Goal: Information Seeking & Learning: Check status

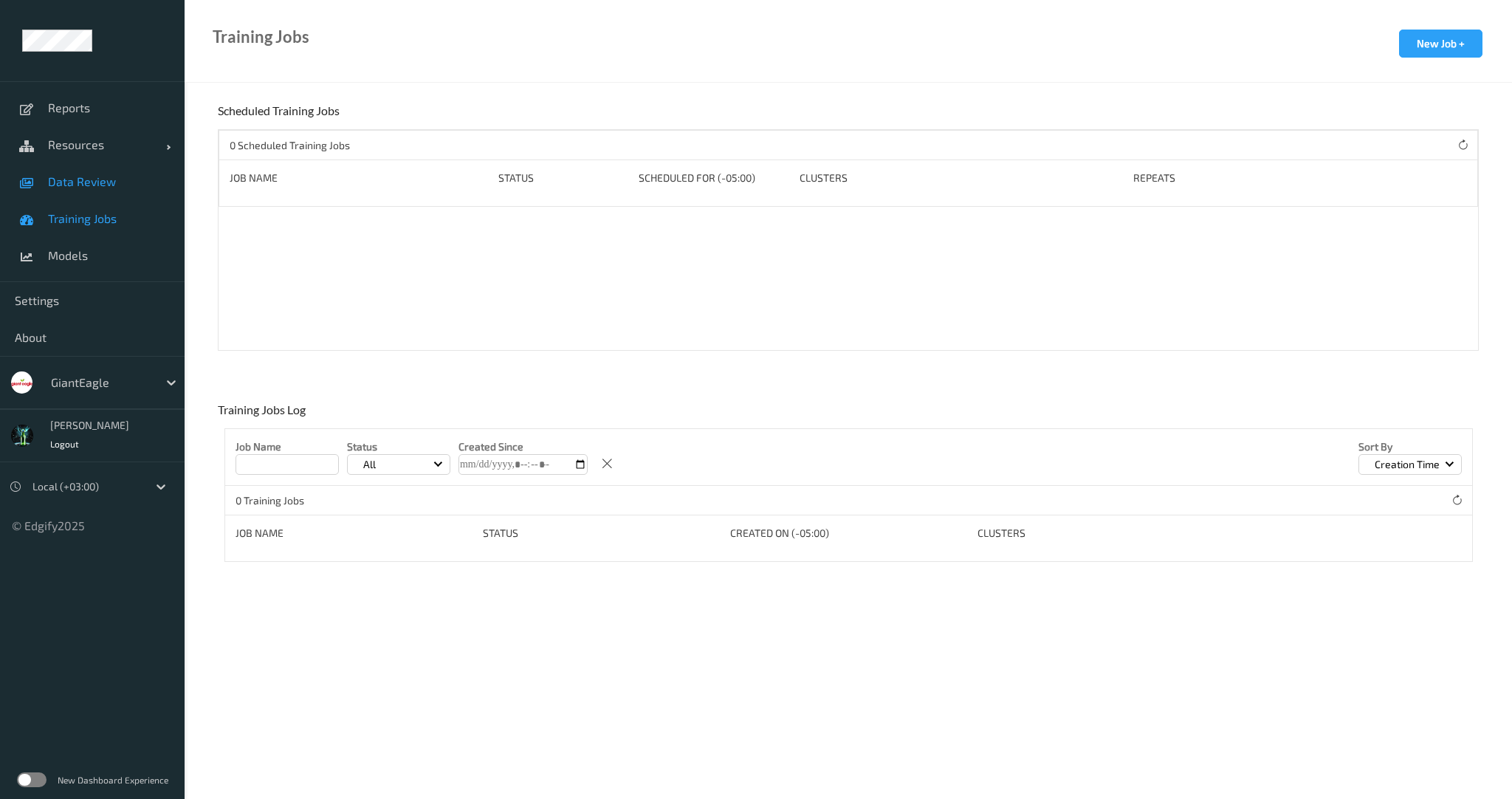
click at [88, 187] on span "Data Review" at bounding box center [108, 181] width 122 height 14
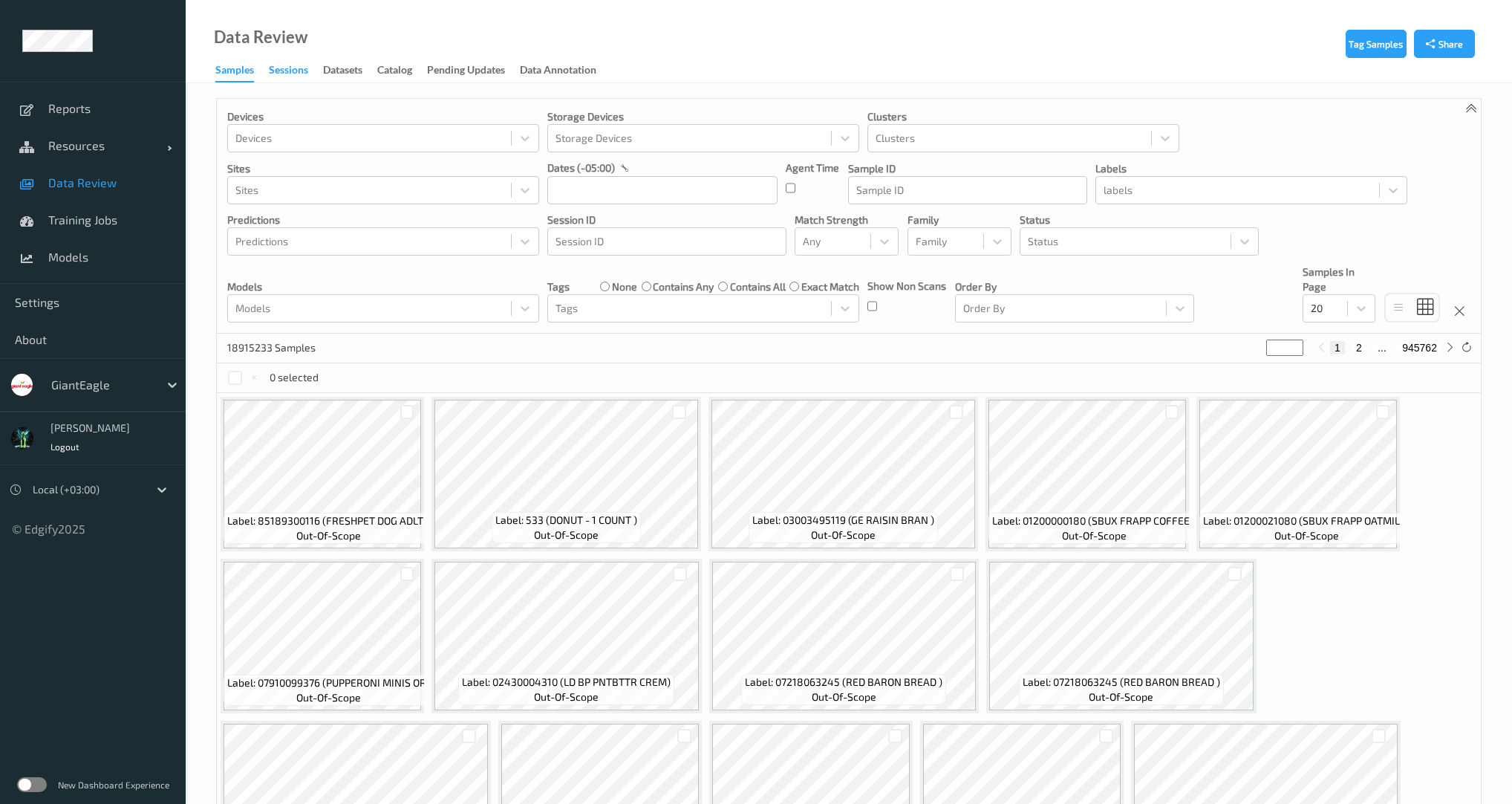
drag, startPoint x: 285, startPoint y: 67, endPoint x: 292, endPoint y: 74, distance: 9.9
click at [285, 68] on div "Sessions" at bounding box center [289, 72] width 40 height 18
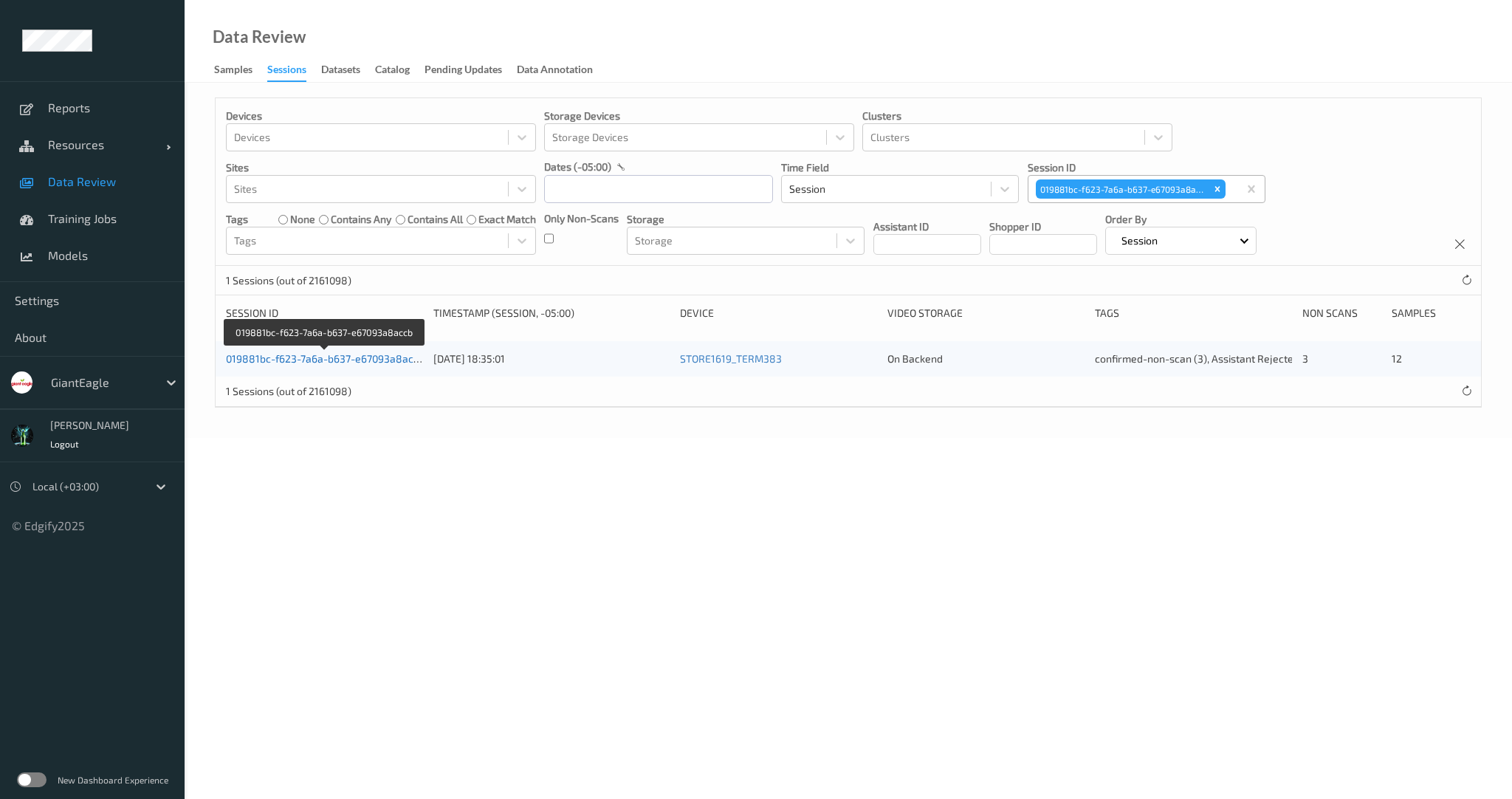
click at [354, 359] on link "019881bc-f623-7a6a-b637-e67093a8accb" at bounding box center [325, 358] width 199 height 13
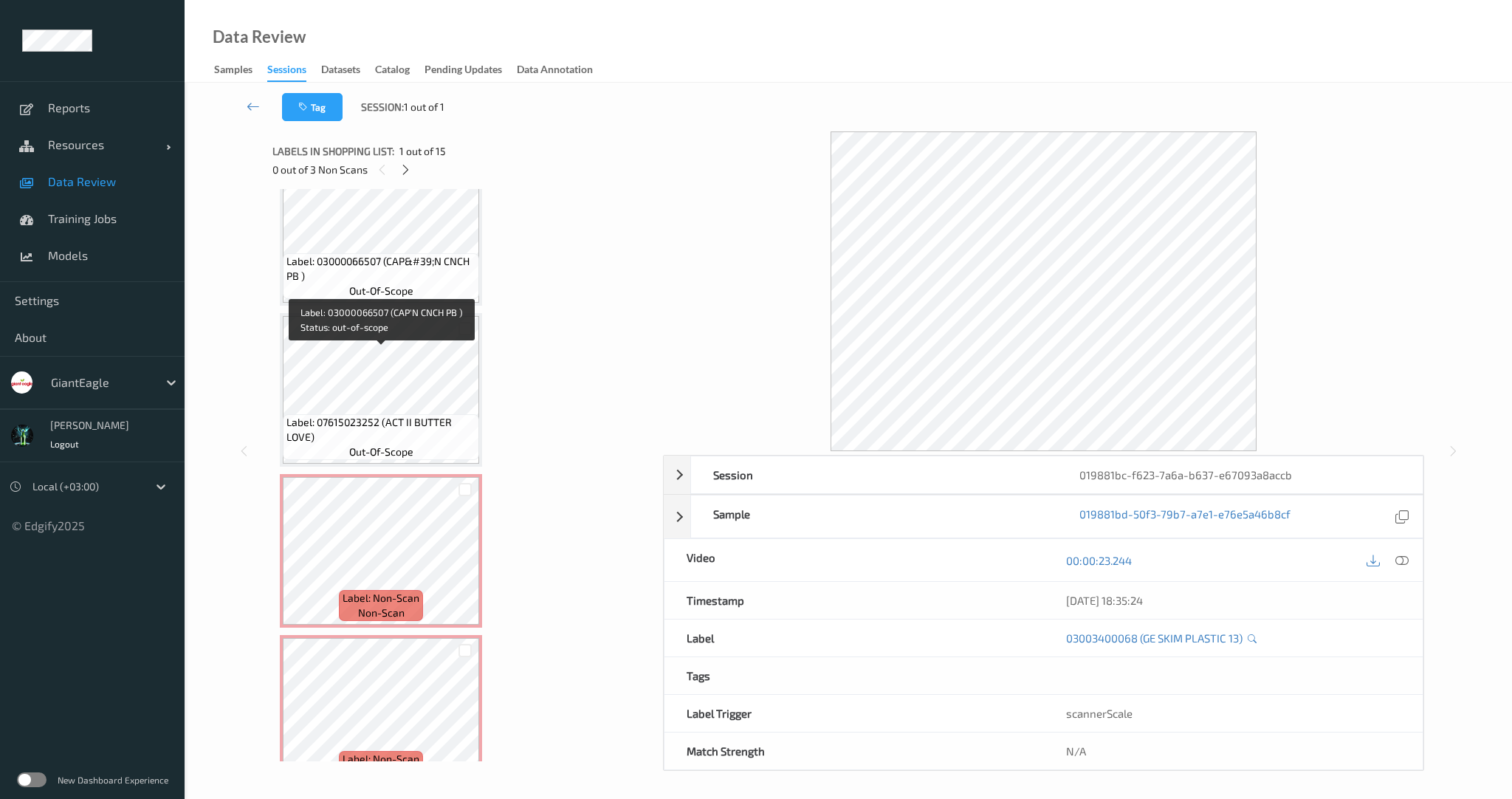
scroll to position [1773, 0]
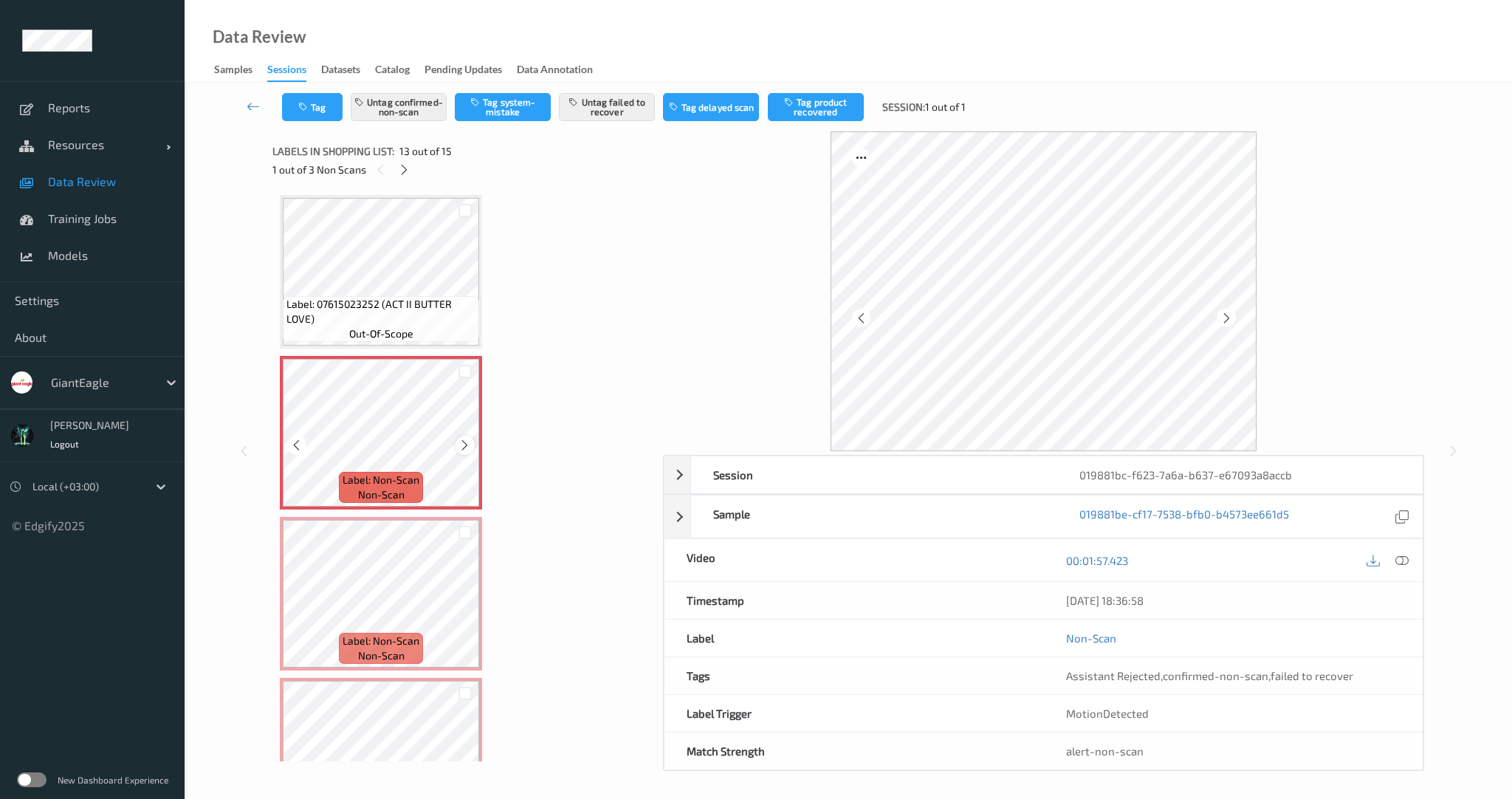
click at [467, 445] on icon at bounding box center [464, 445] width 13 height 14
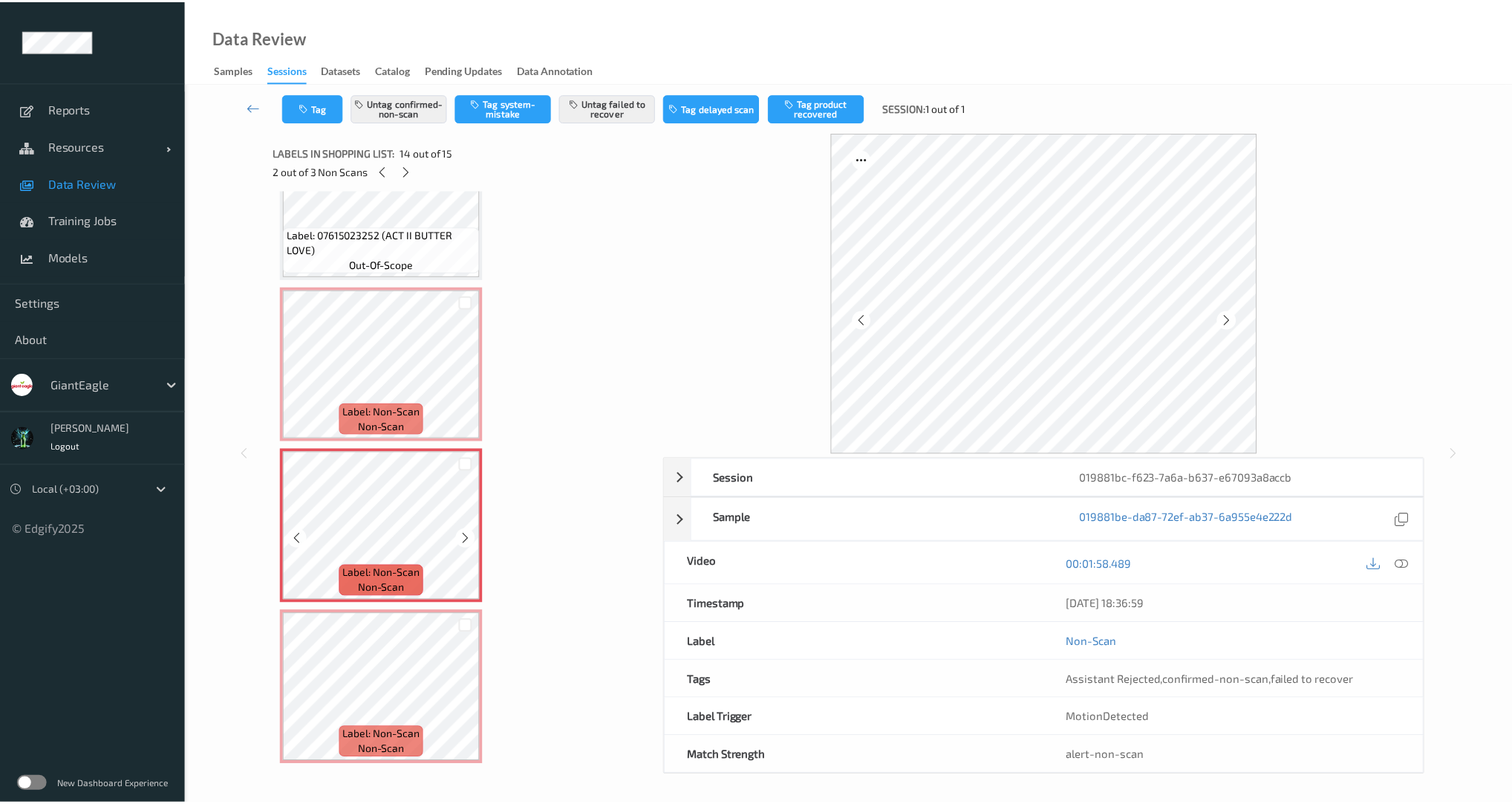
scroll to position [1861, 0]
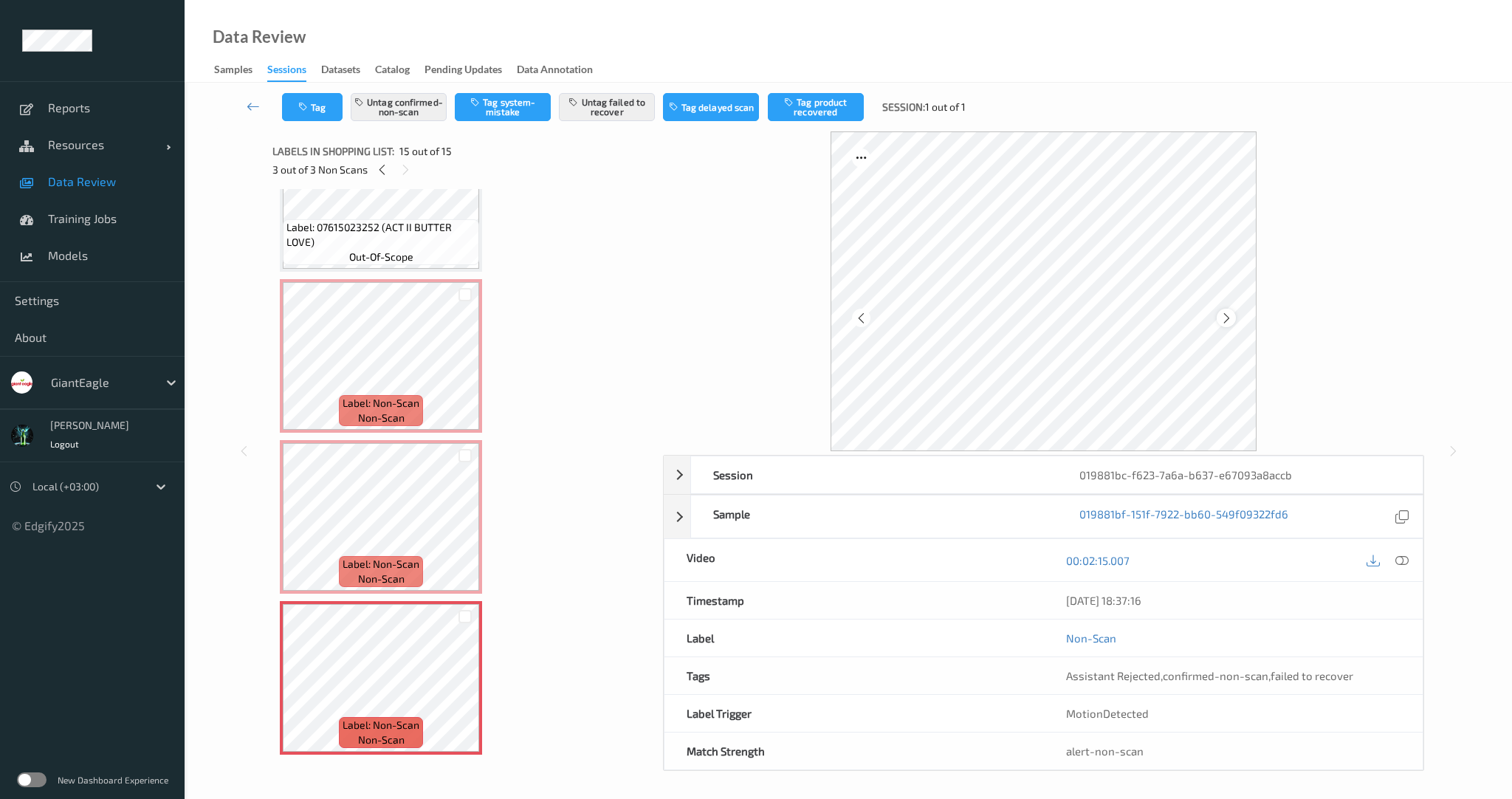
click at [1222, 318] on icon at bounding box center [1227, 319] width 13 height 14
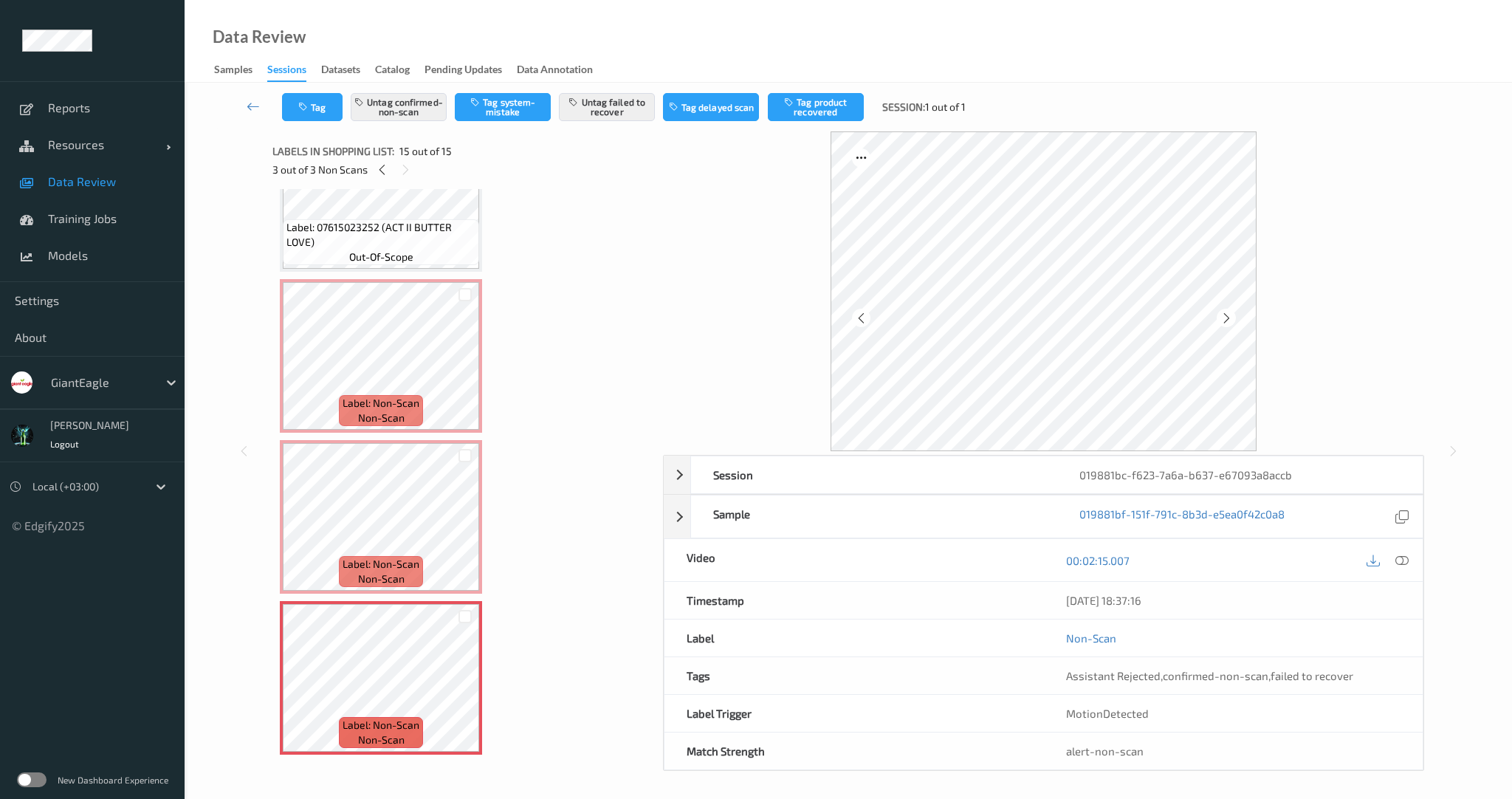
click at [1222, 318] on icon at bounding box center [1227, 319] width 13 height 14
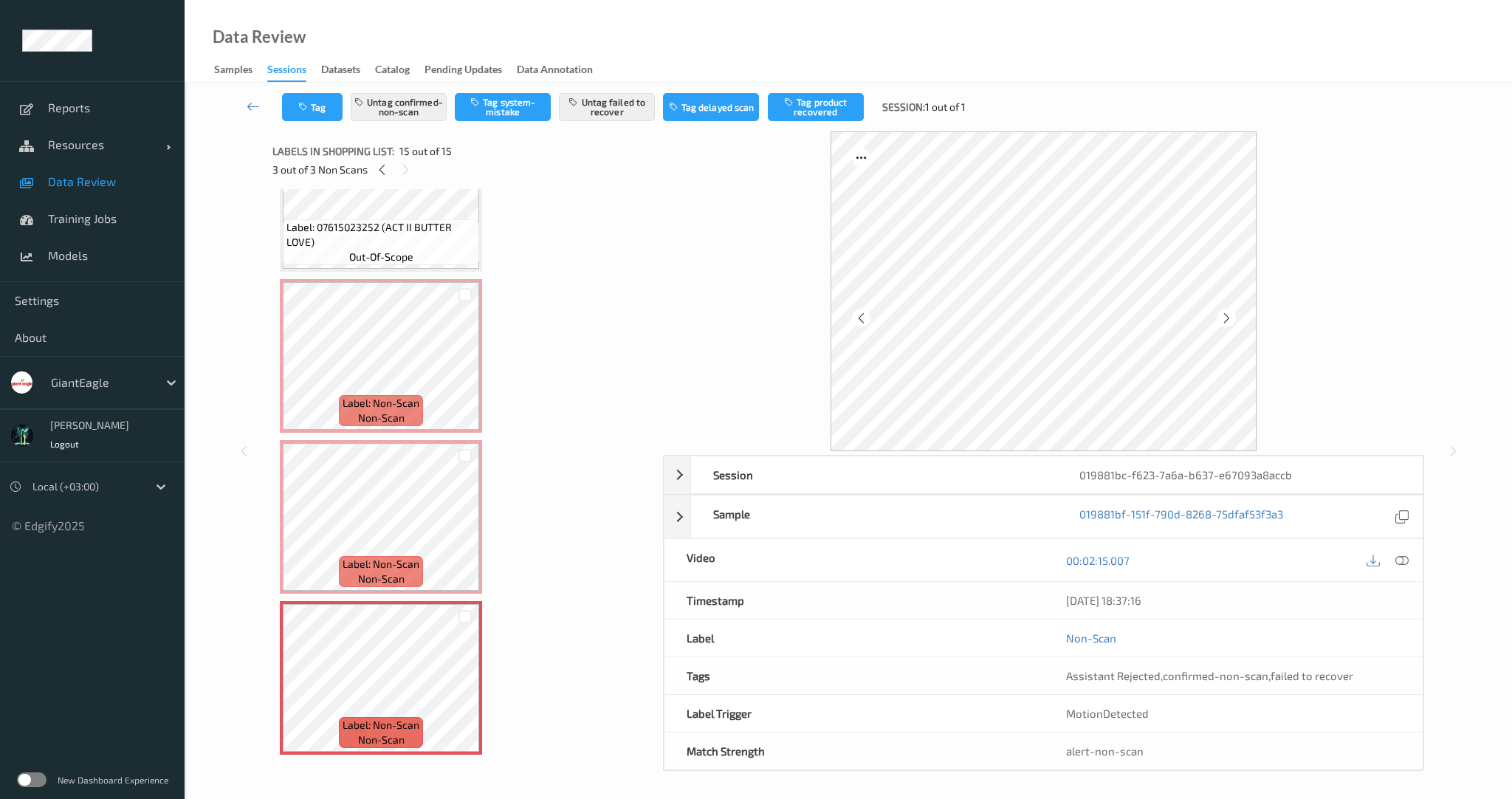
click at [1222, 318] on icon at bounding box center [1227, 319] width 13 height 14
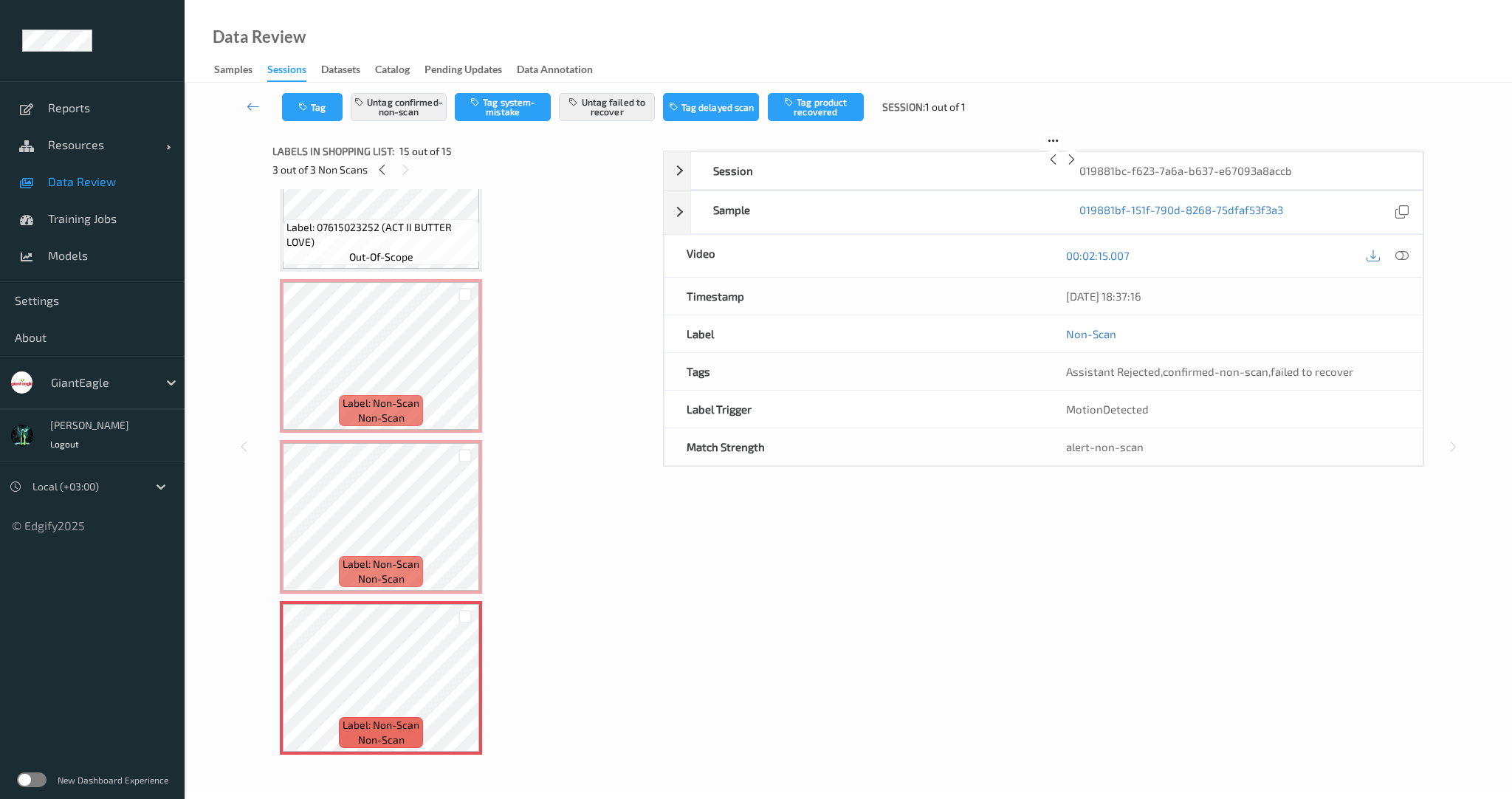
click at [1078, 166] on icon at bounding box center [1071, 159] width 13 height 14
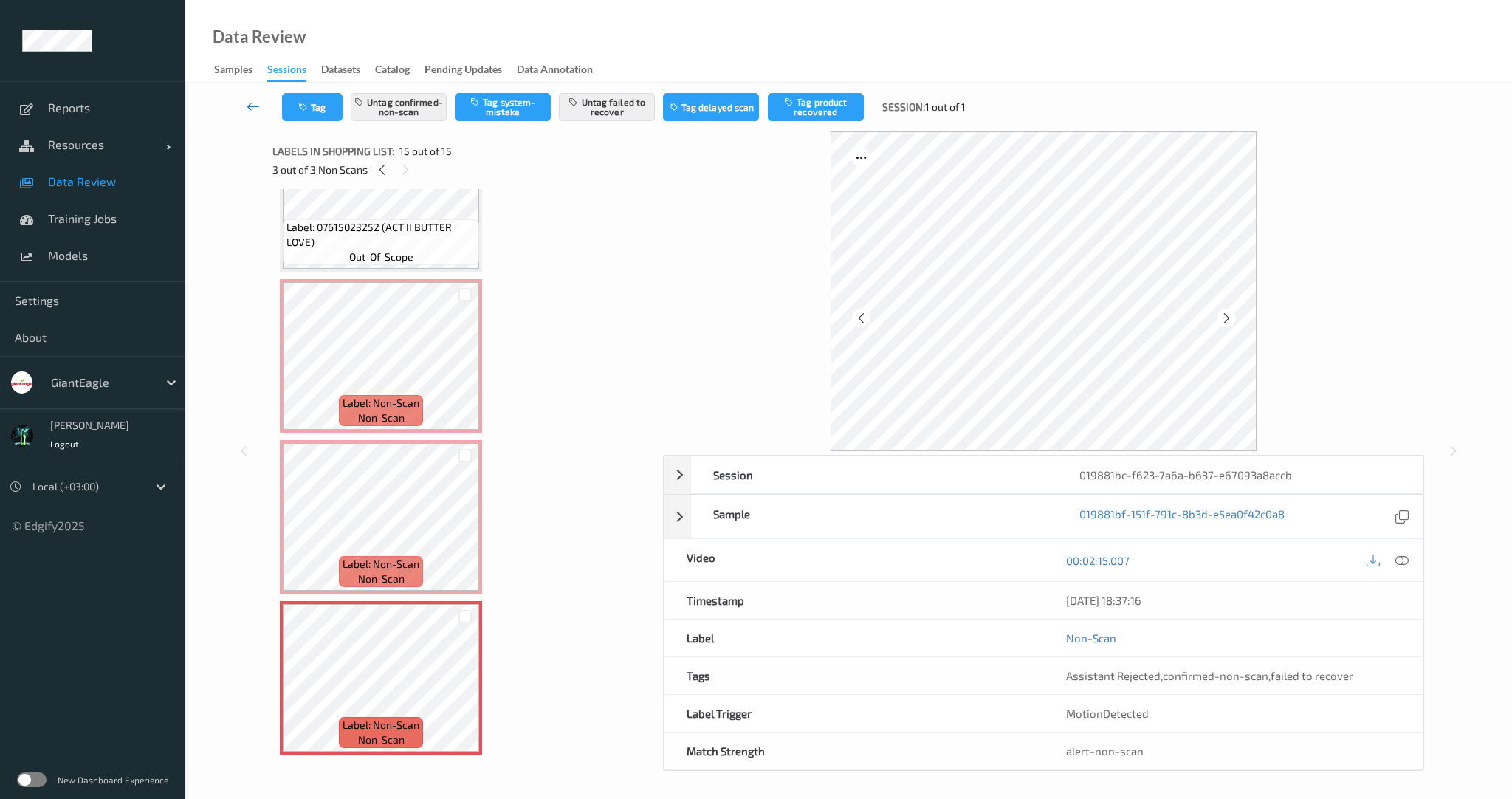
click at [241, 106] on link at bounding box center [253, 107] width 57 height 28
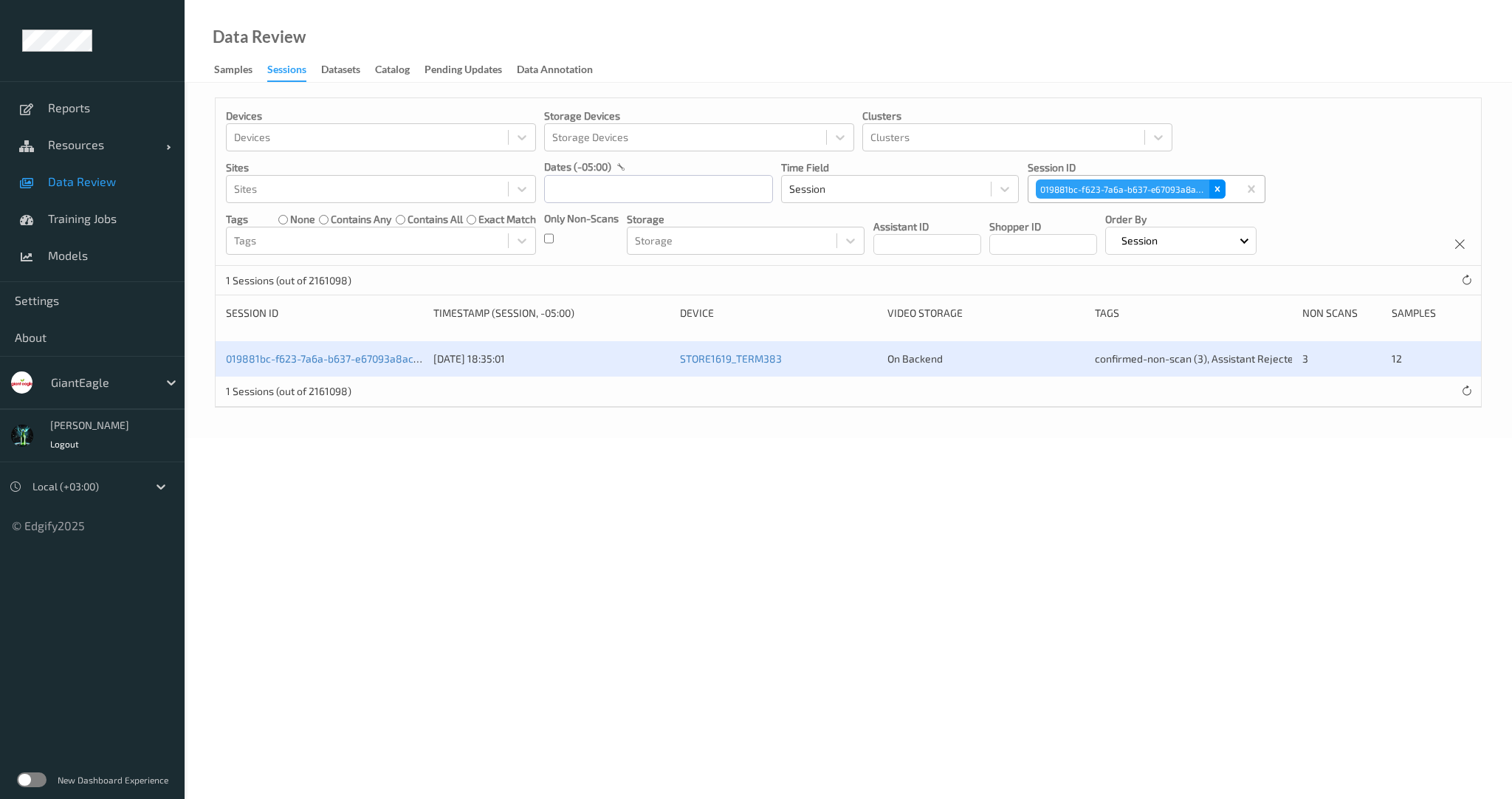
click at [1215, 187] on icon "Remove 019881bc-f623-7a6a-b637-e67093a8accb" at bounding box center [1217, 189] width 5 height 5
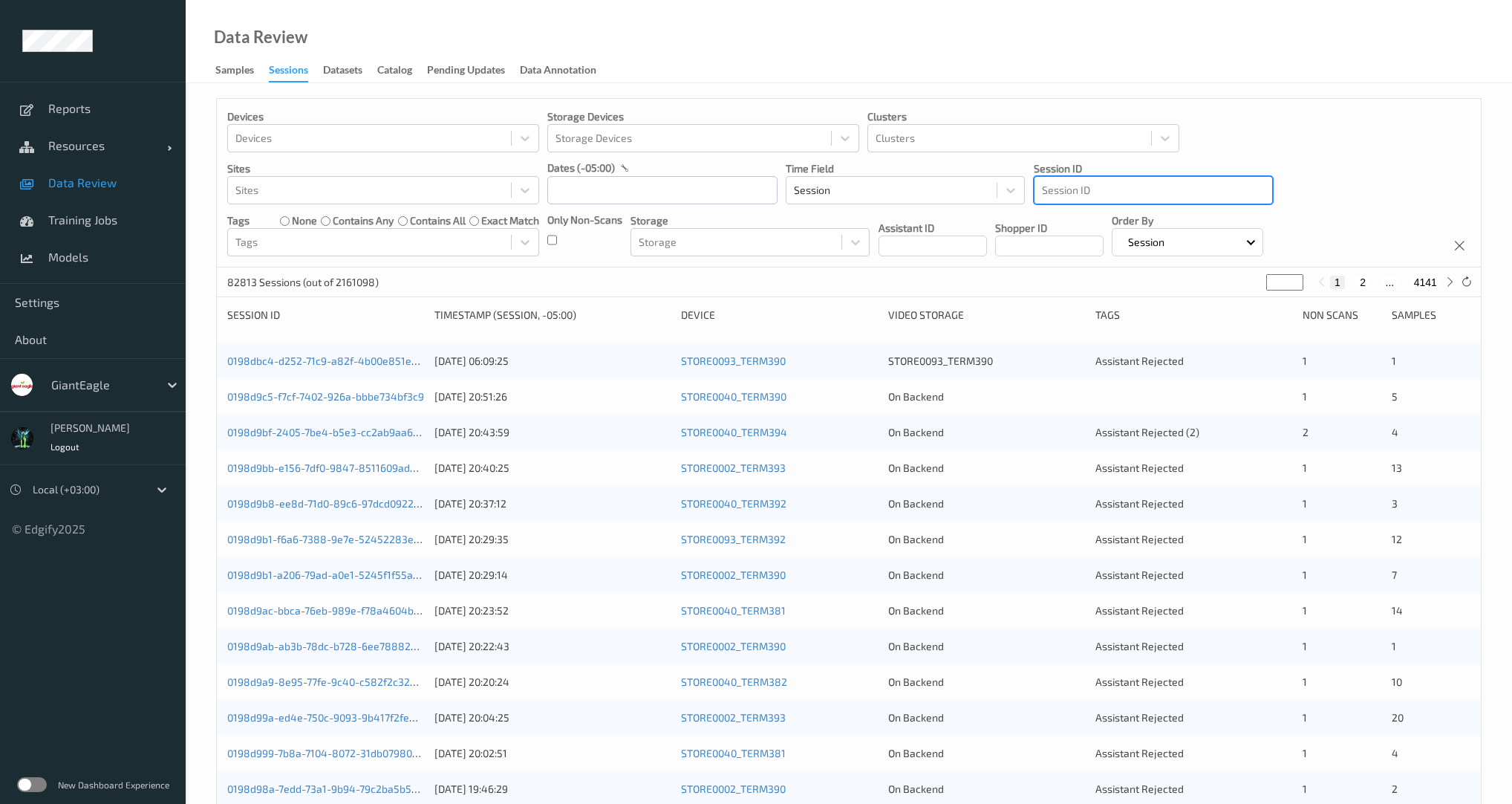
click at [1129, 193] on div at bounding box center [1153, 189] width 223 height 18
paste input "7646a5124cc7"
type input "7646a5124cc7"
click at [1172, 194] on div at bounding box center [1153, 189] width 223 height 18
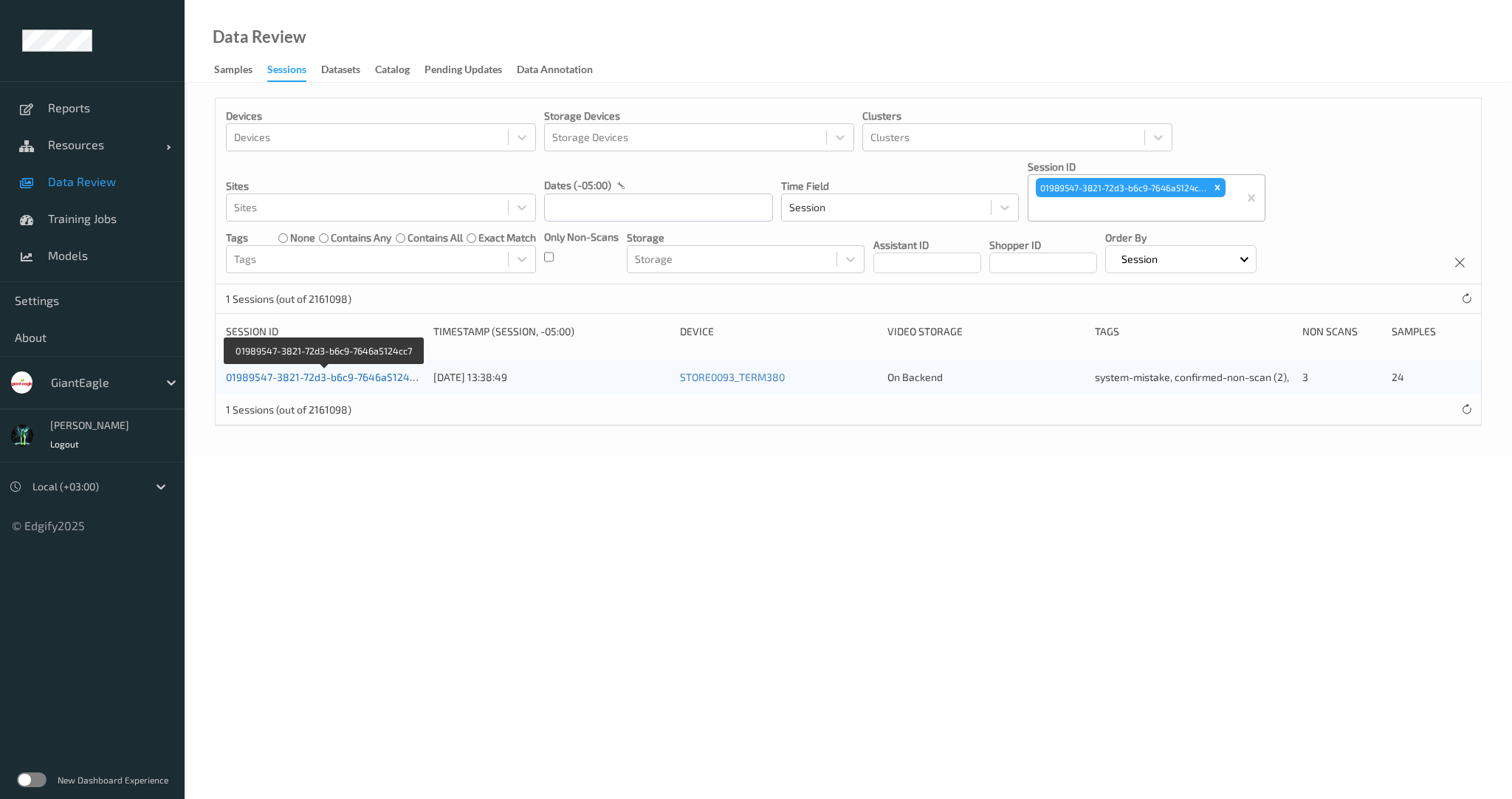
click at [388, 375] on link "01989547-3821-72d3-b6c9-7646a5124cc7" at bounding box center [325, 377] width 200 height 13
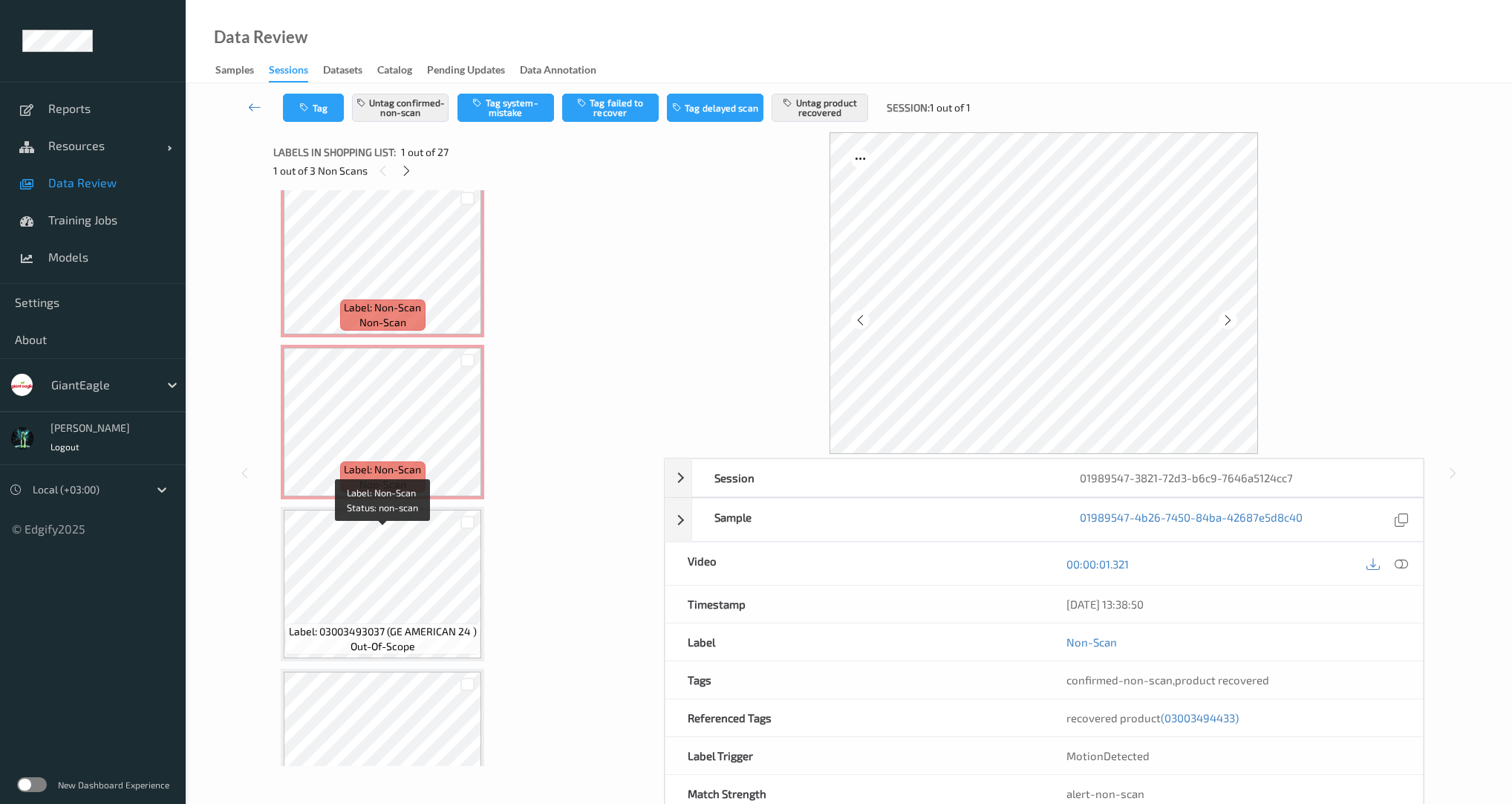
scroll to position [713, 0]
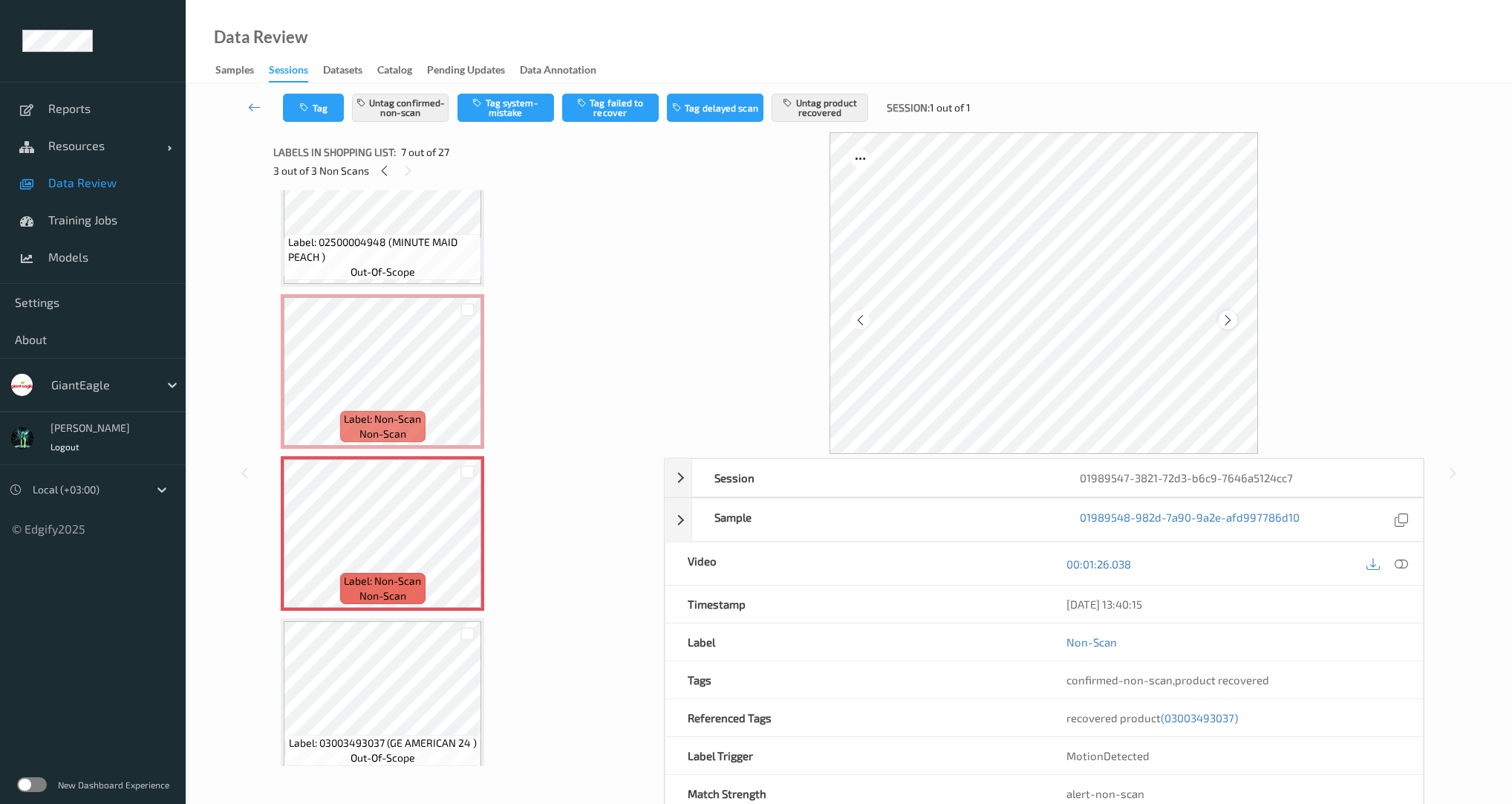
click at [1227, 321] on icon at bounding box center [1228, 321] width 13 height 14
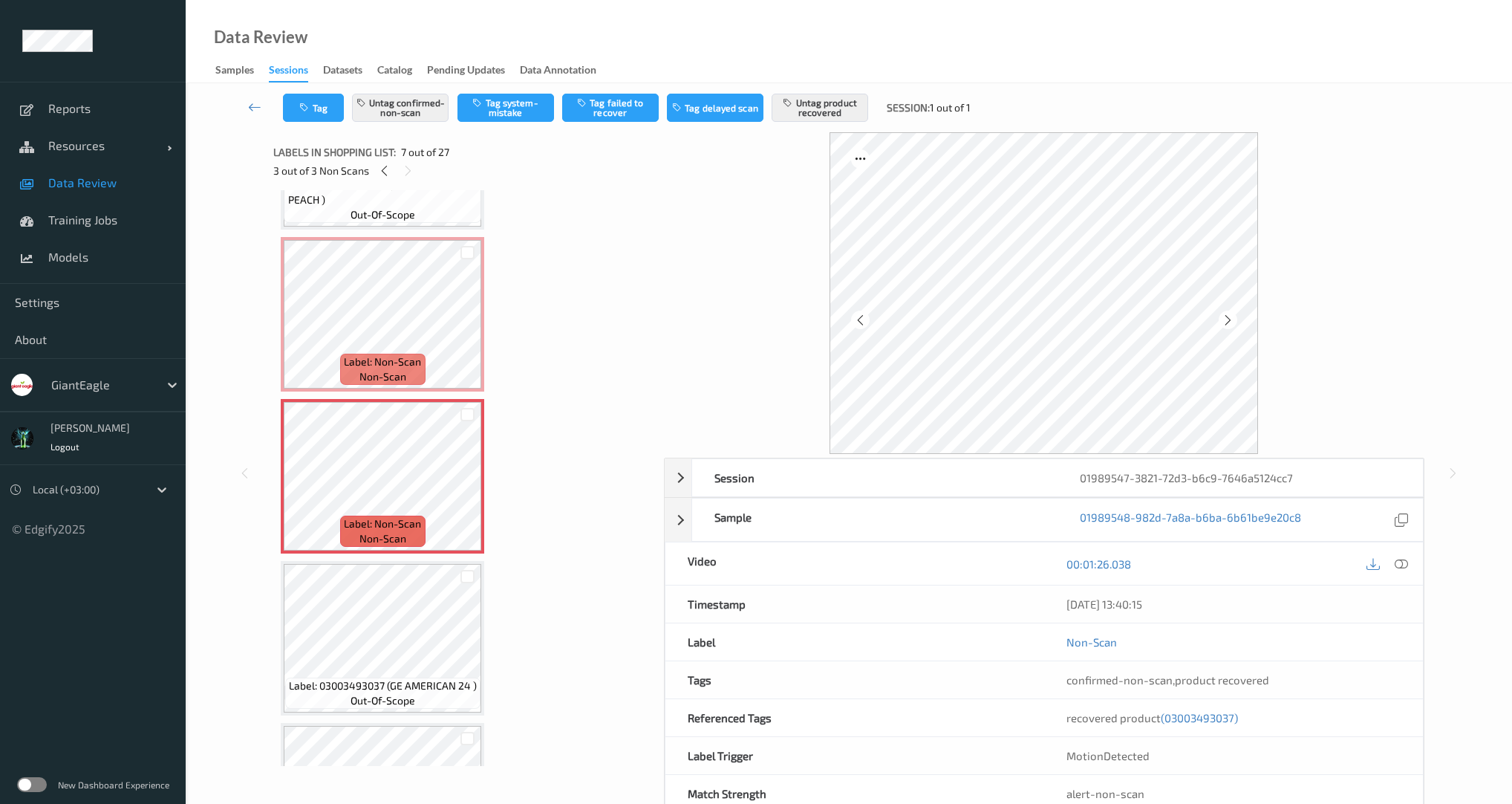
scroll to position [642, 0]
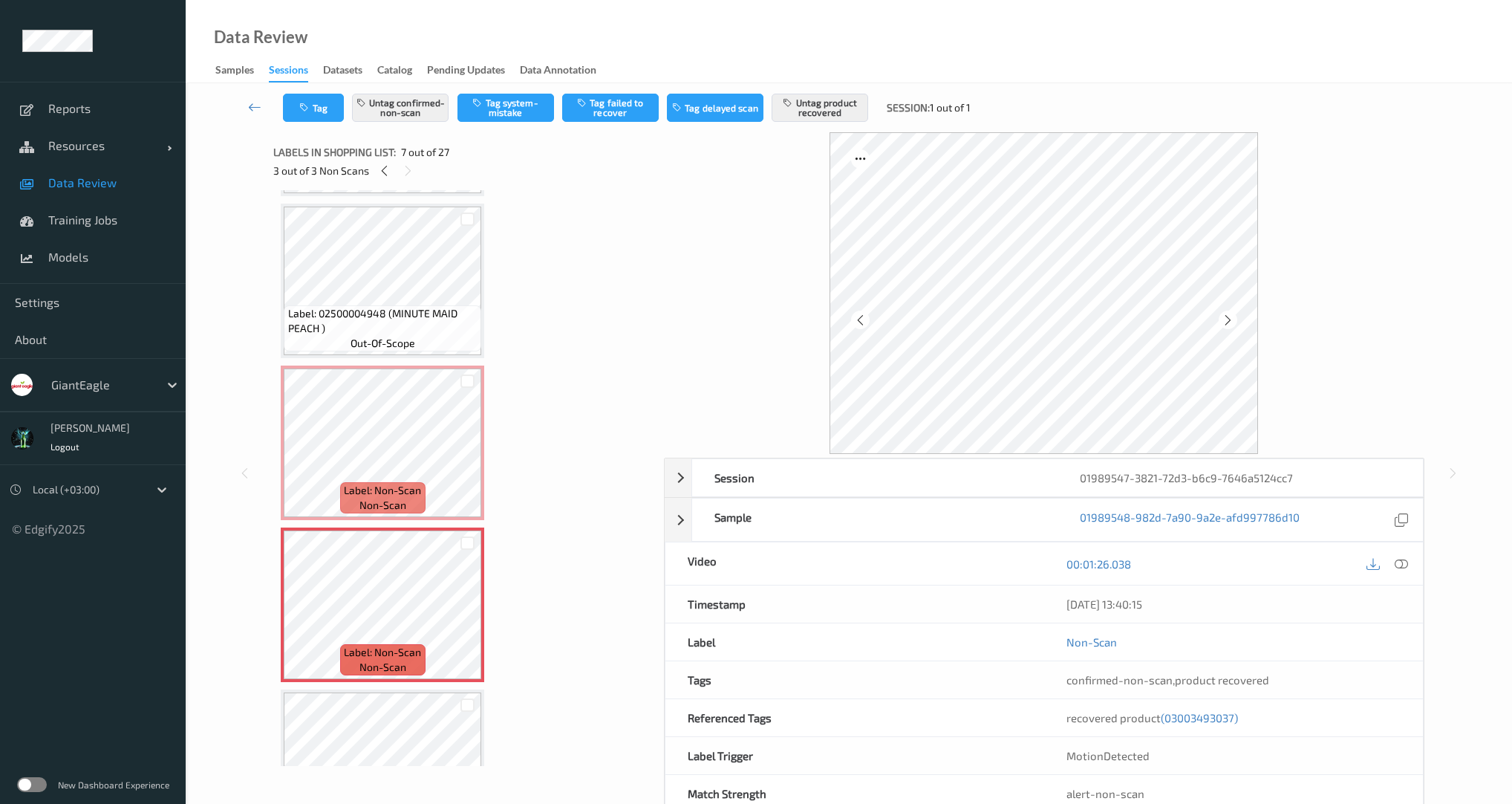
click at [385, 484] on span "Label: Non-Scan" at bounding box center [382, 490] width 77 height 15
click at [1226, 319] on icon at bounding box center [1228, 321] width 13 height 14
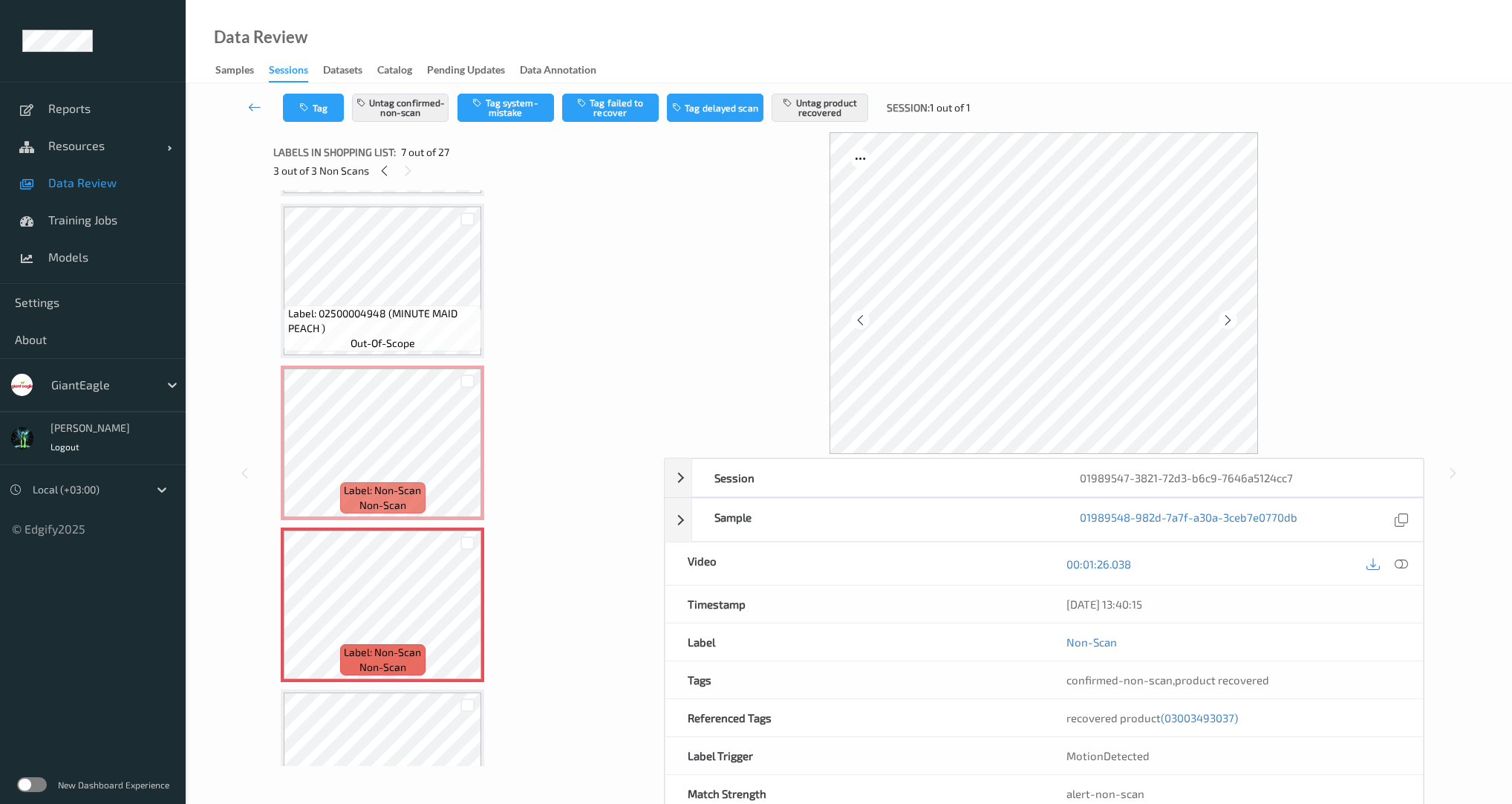
click at [1226, 319] on icon at bounding box center [1228, 321] width 13 height 14
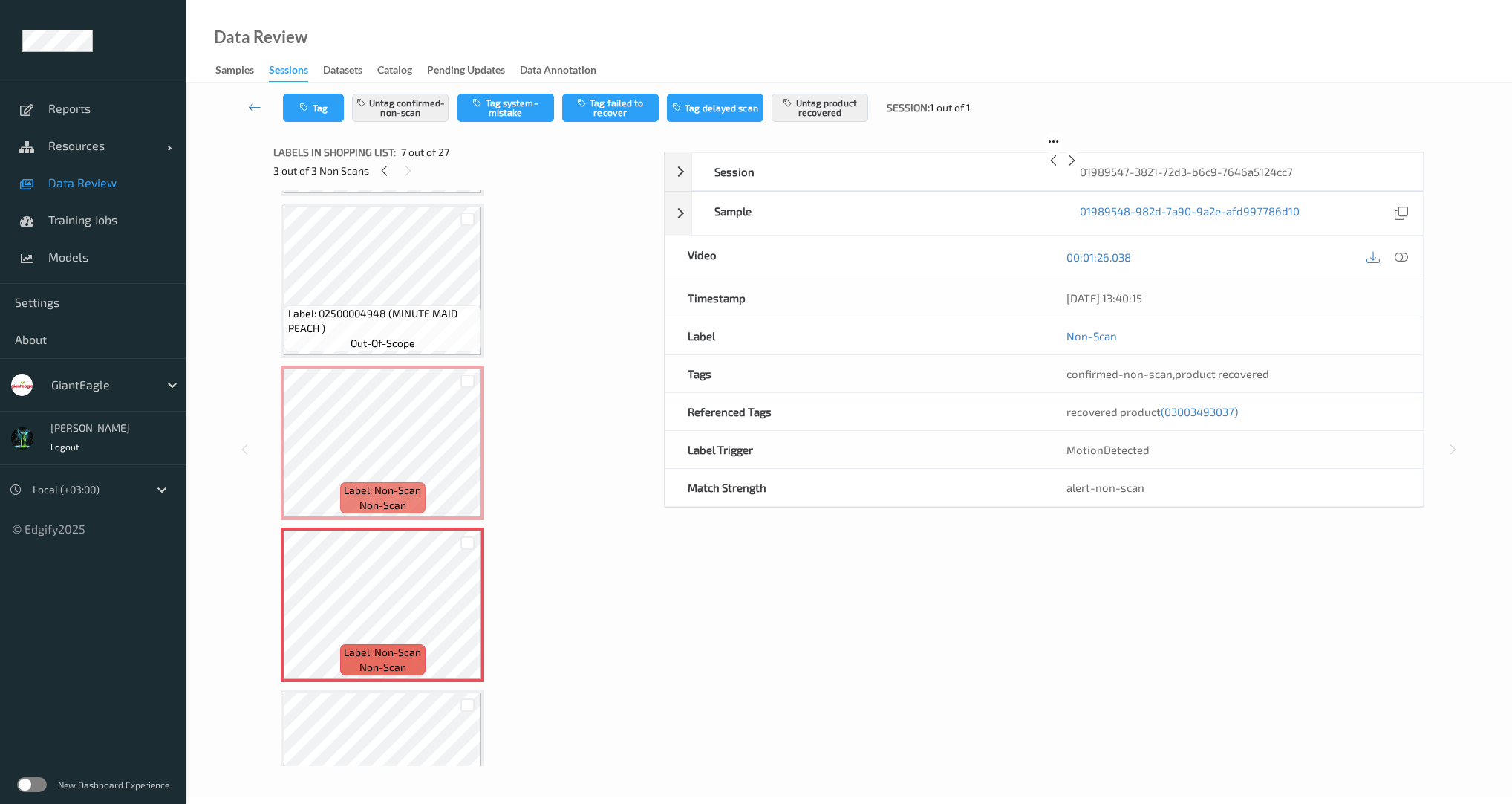
click at [1078, 167] on icon at bounding box center [1072, 160] width 13 height 14
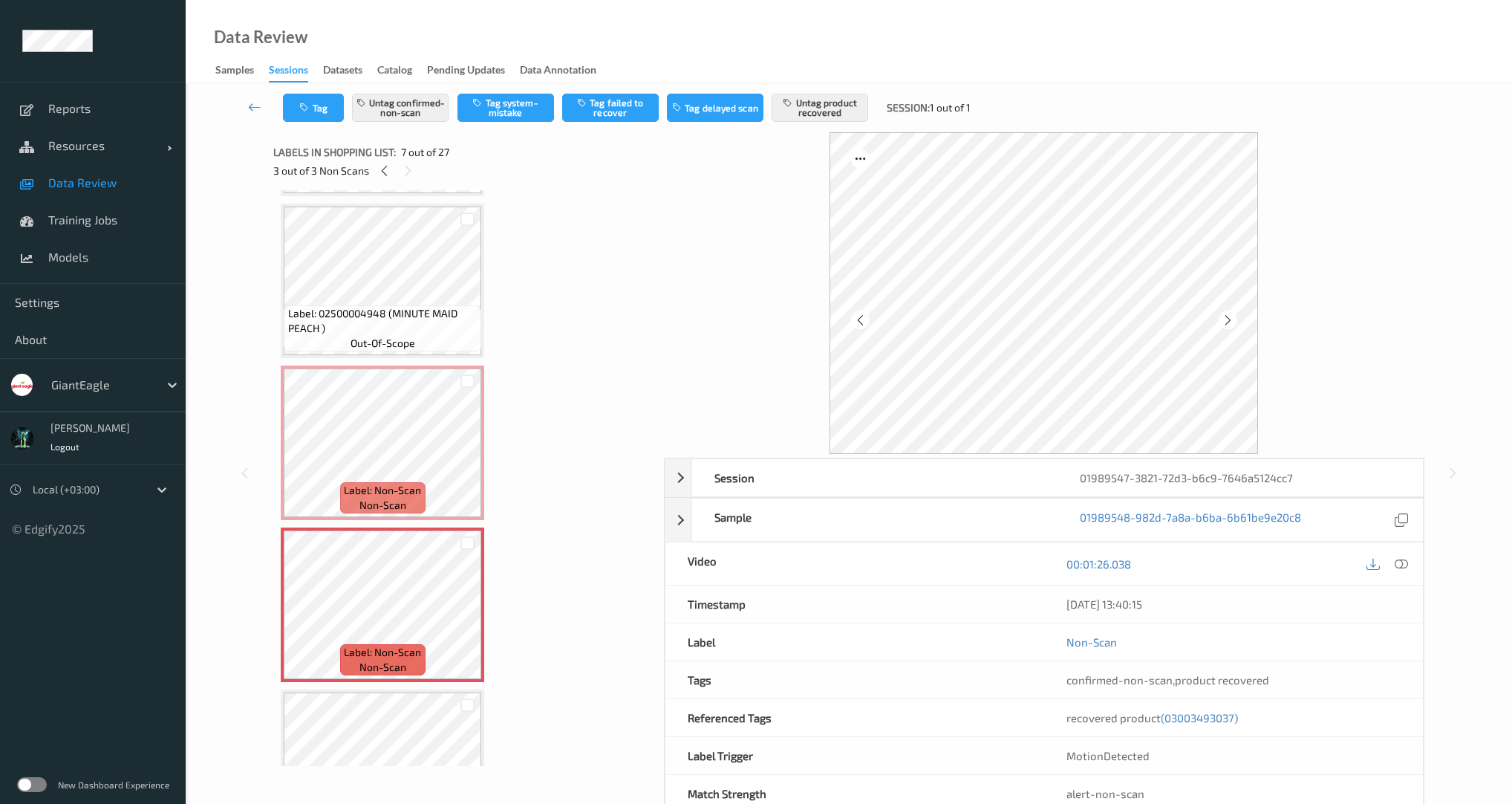
click at [1226, 319] on icon at bounding box center [1228, 321] width 13 height 14
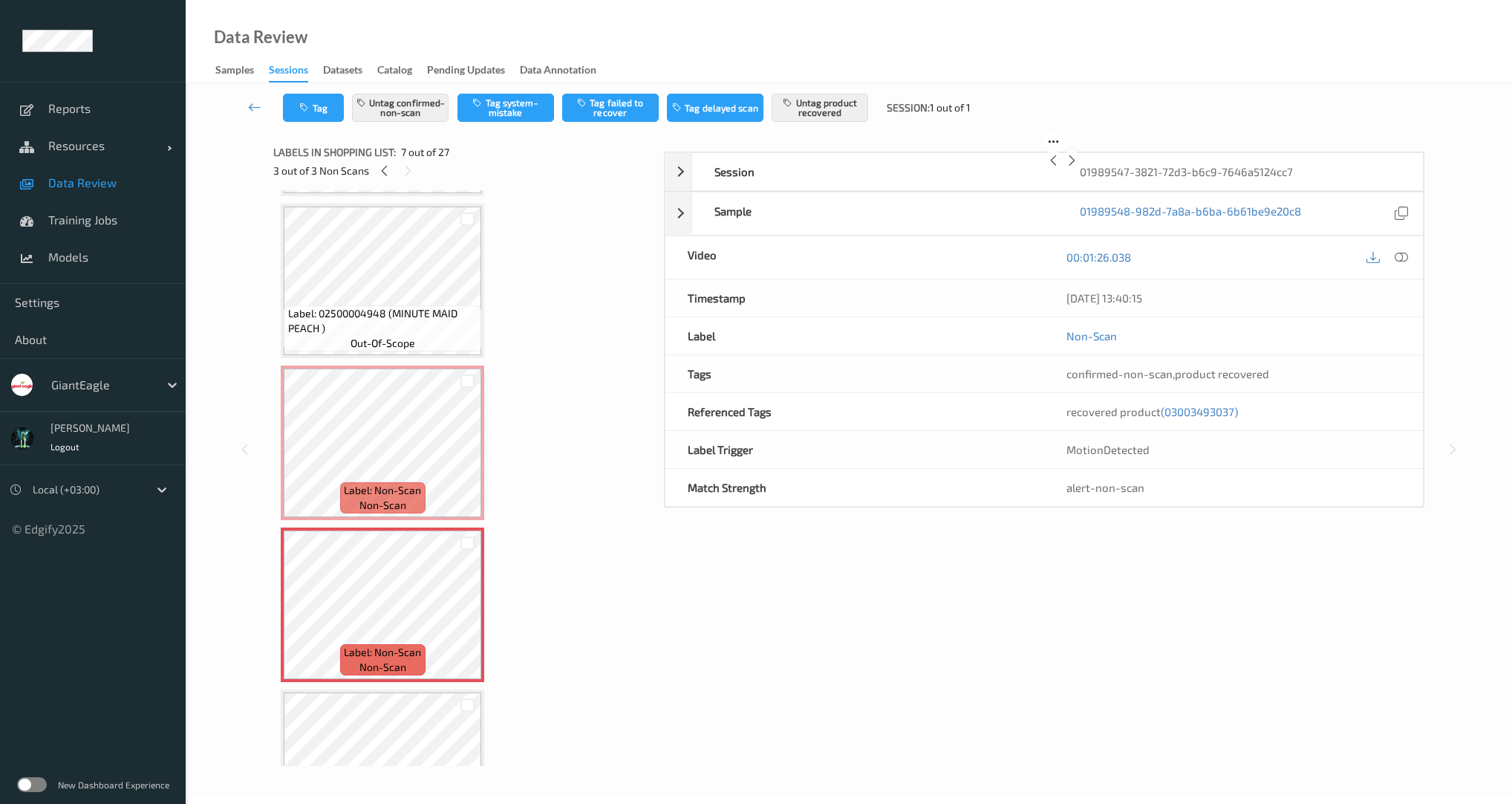
click at [1078, 167] on icon at bounding box center [1072, 160] width 13 height 14
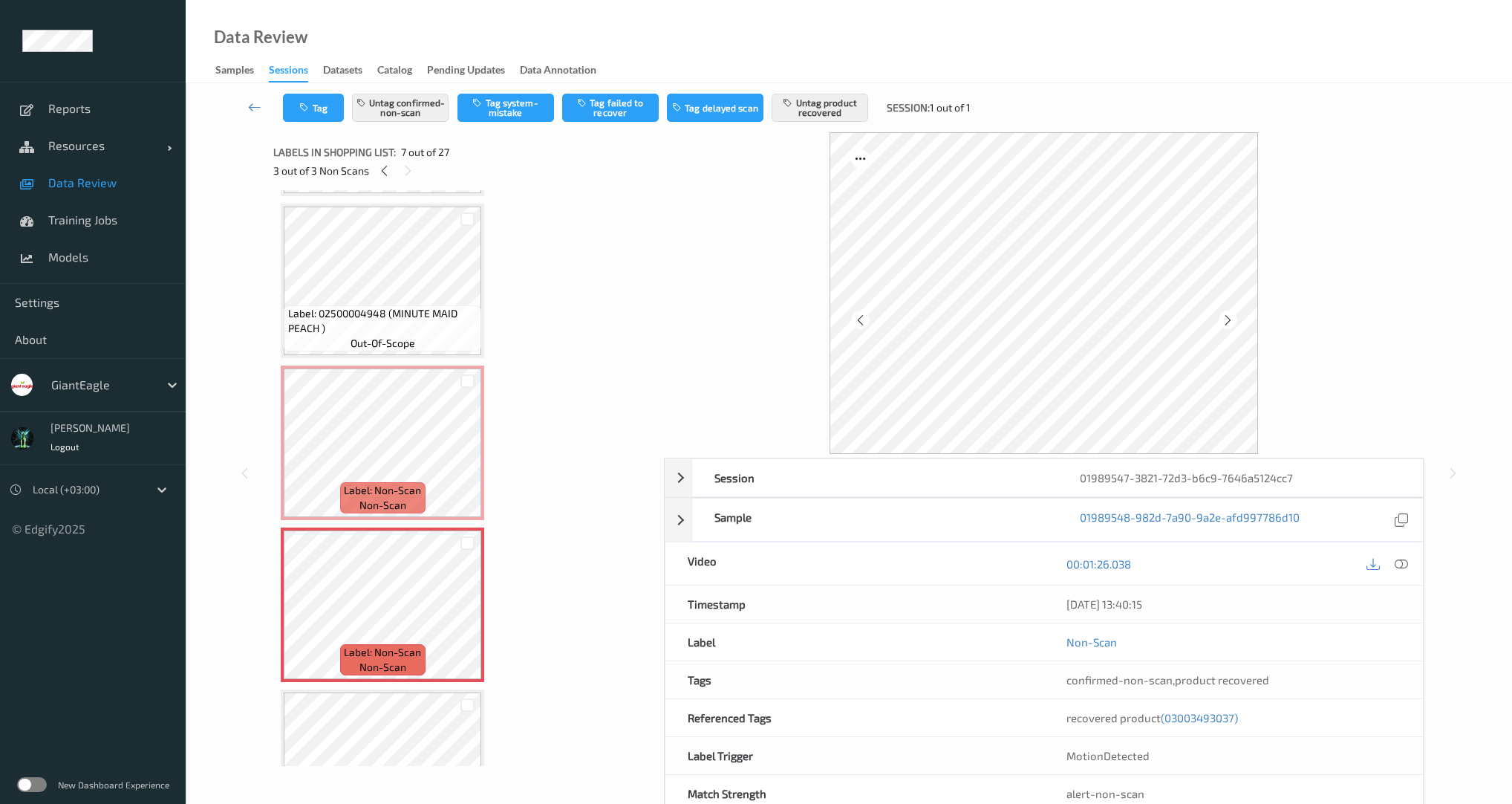
click at [1226, 319] on icon at bounding box center [1228, 321] width 13 height 14
